Goal: Information Seeking & Learning: Learn about a topic

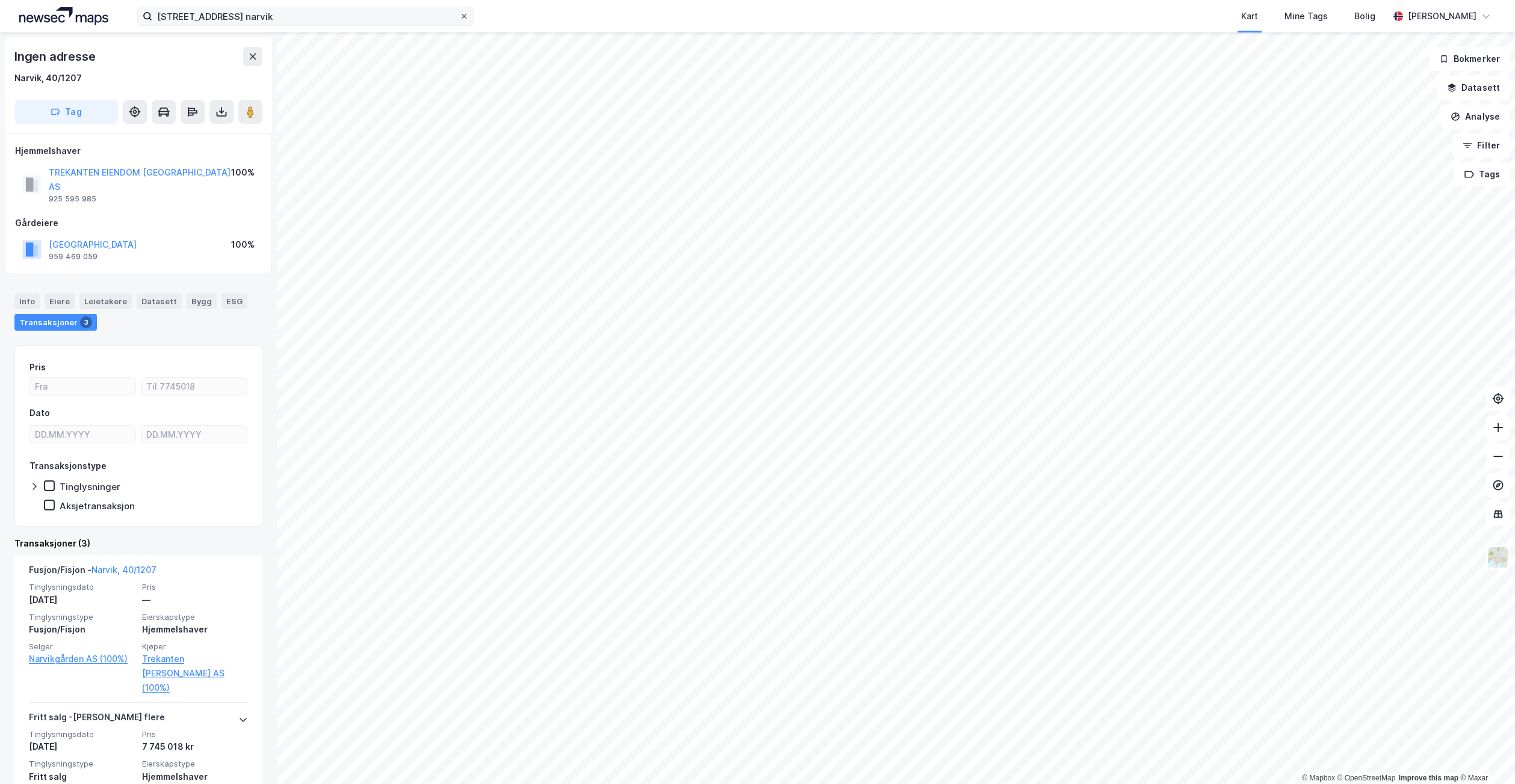
click at [466, 16] on icon at bounding box center [464, 16] width 8 height 8
click at [460, 16] on input "kongens gate 36 narvik" at bounding box center [305, 16] width 307 height 18
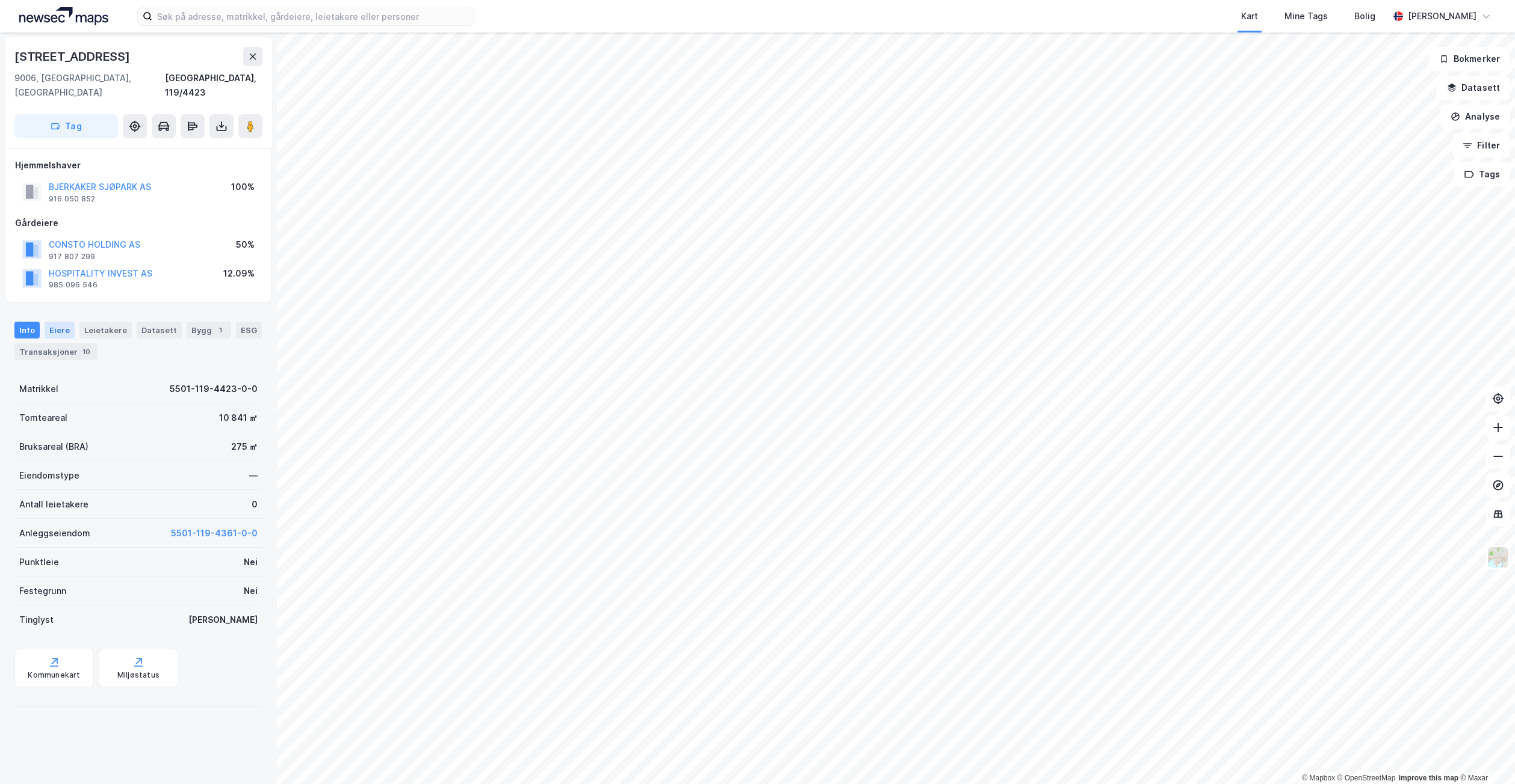
click at [59, 322] on div "Eiere" at bounding box center [59, 330] width 30 height 17
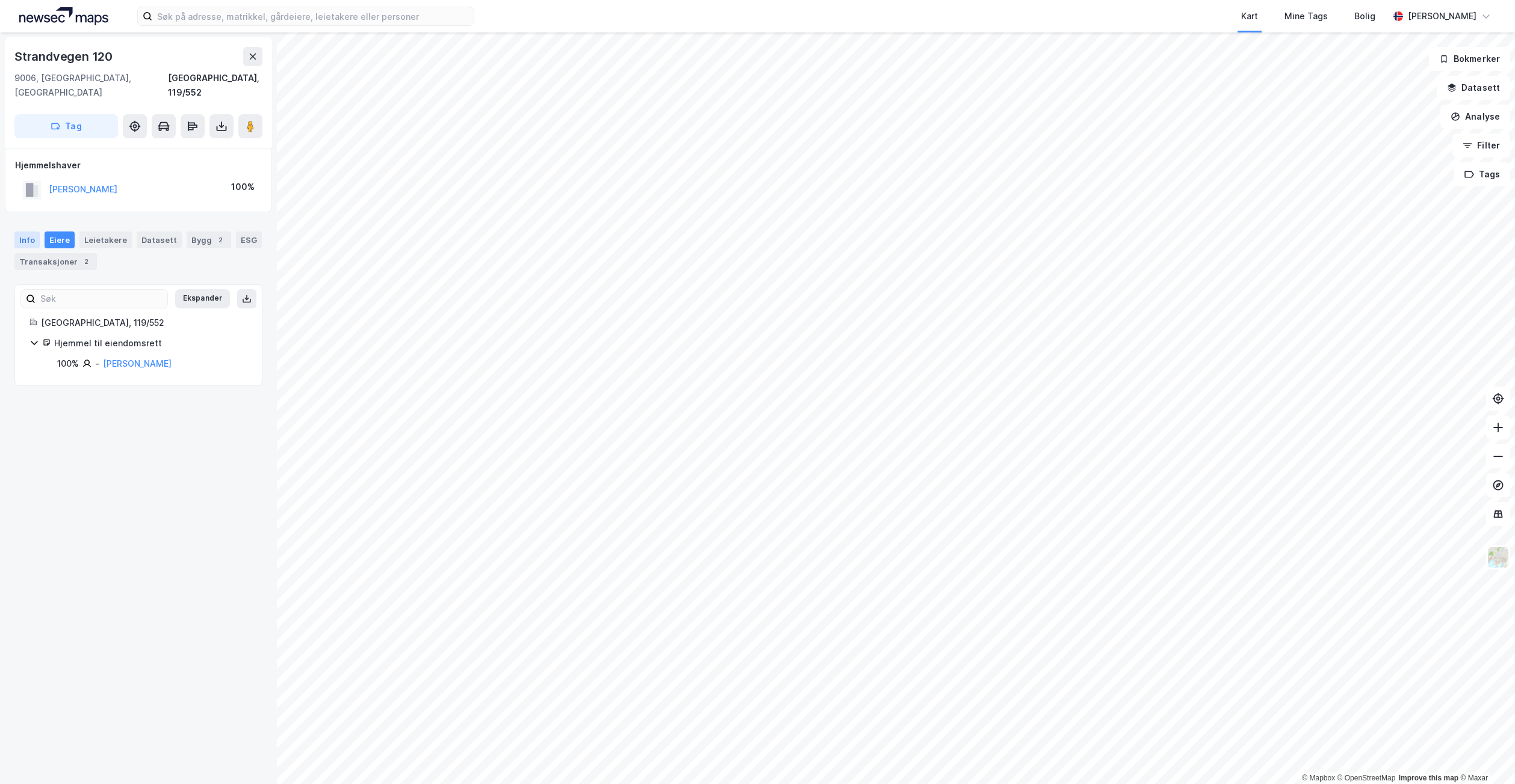
click at [23, 231] on div "Info" at bounding box center [26, 240] width 25 height 17
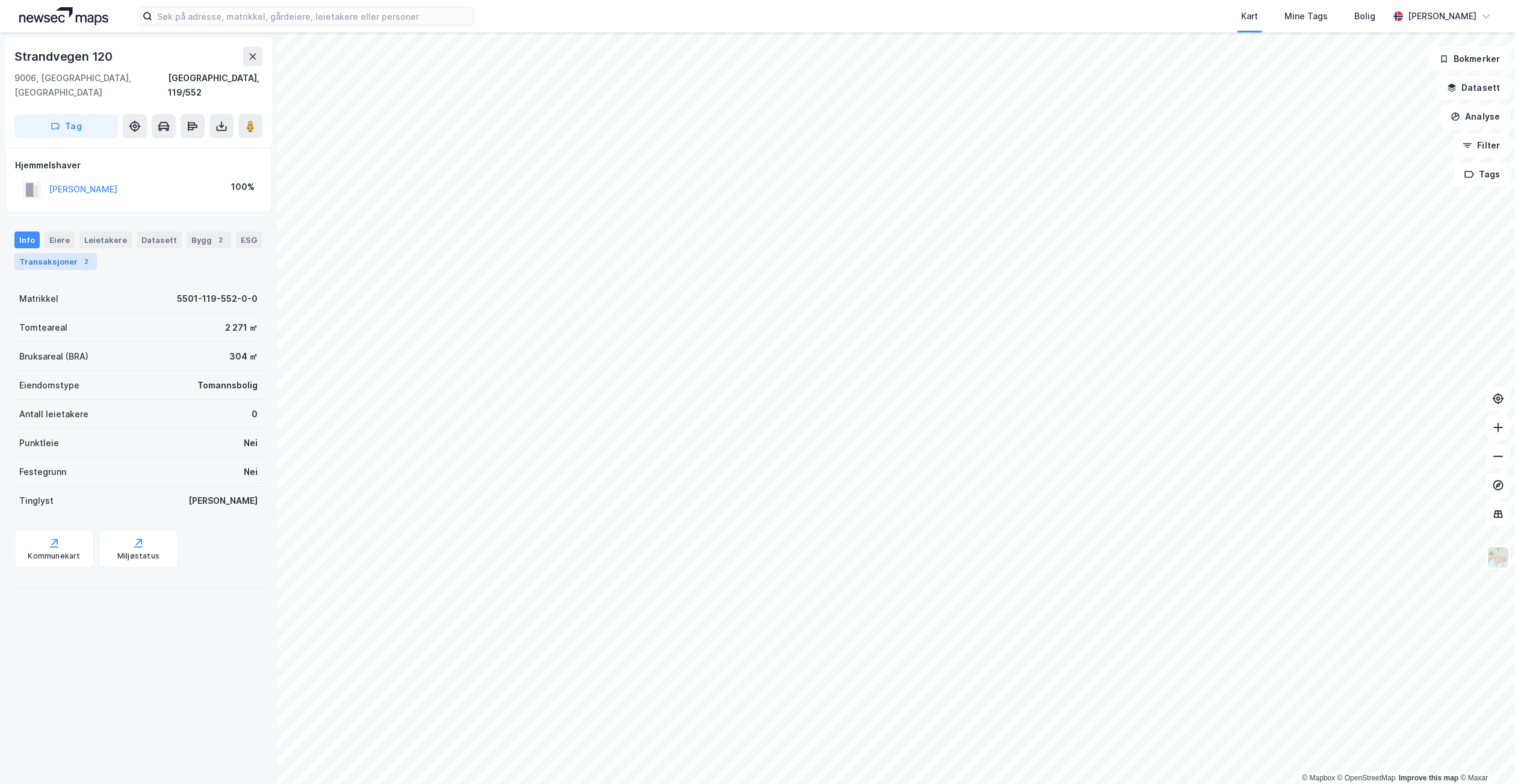
click at [66, 253] on div "Transaksjoner 2" at bounding box center [55, 261] width 82 height 17
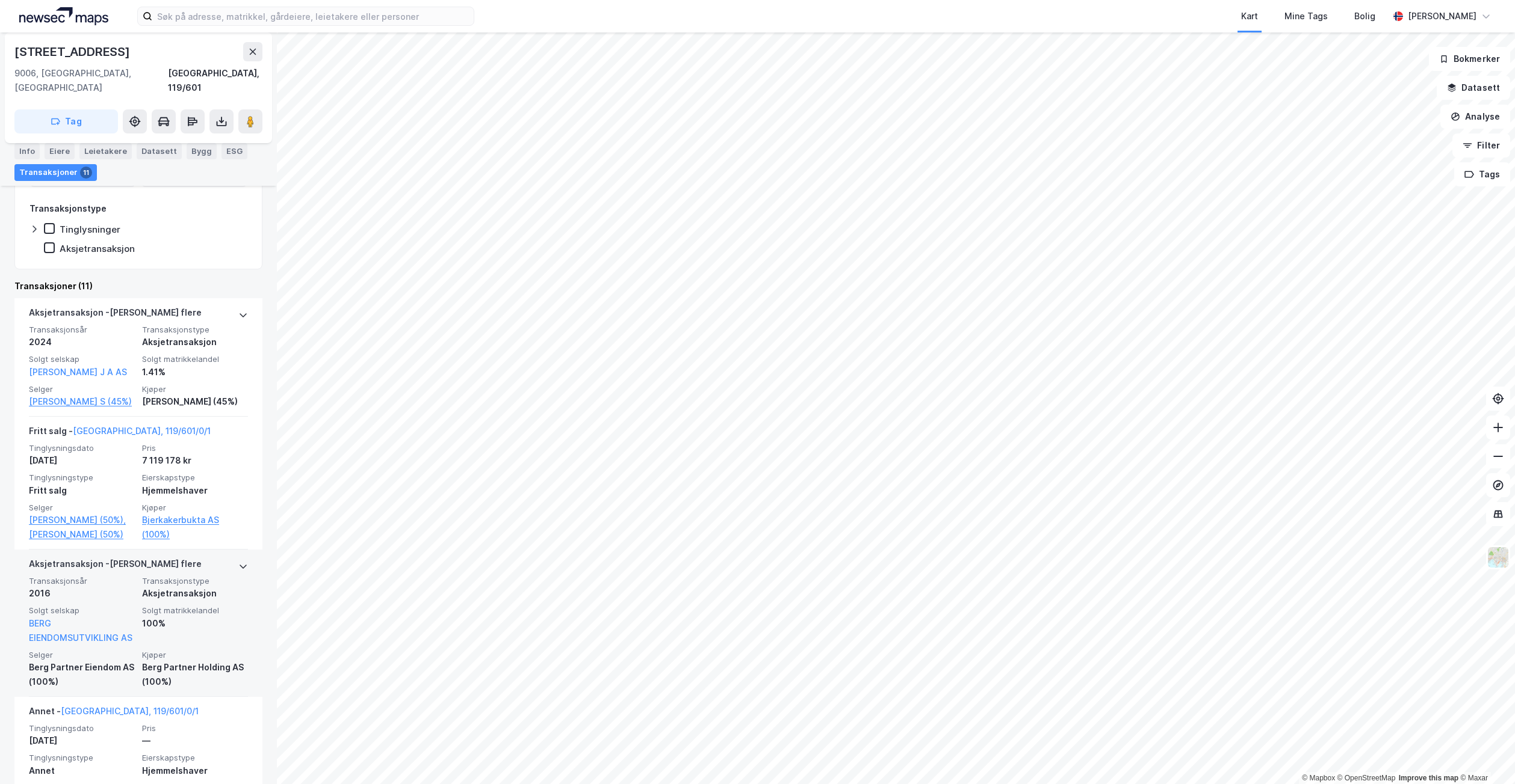
scroll to position [301, 0]
